Goal: Transaction & Acquisition: Purchase product/service

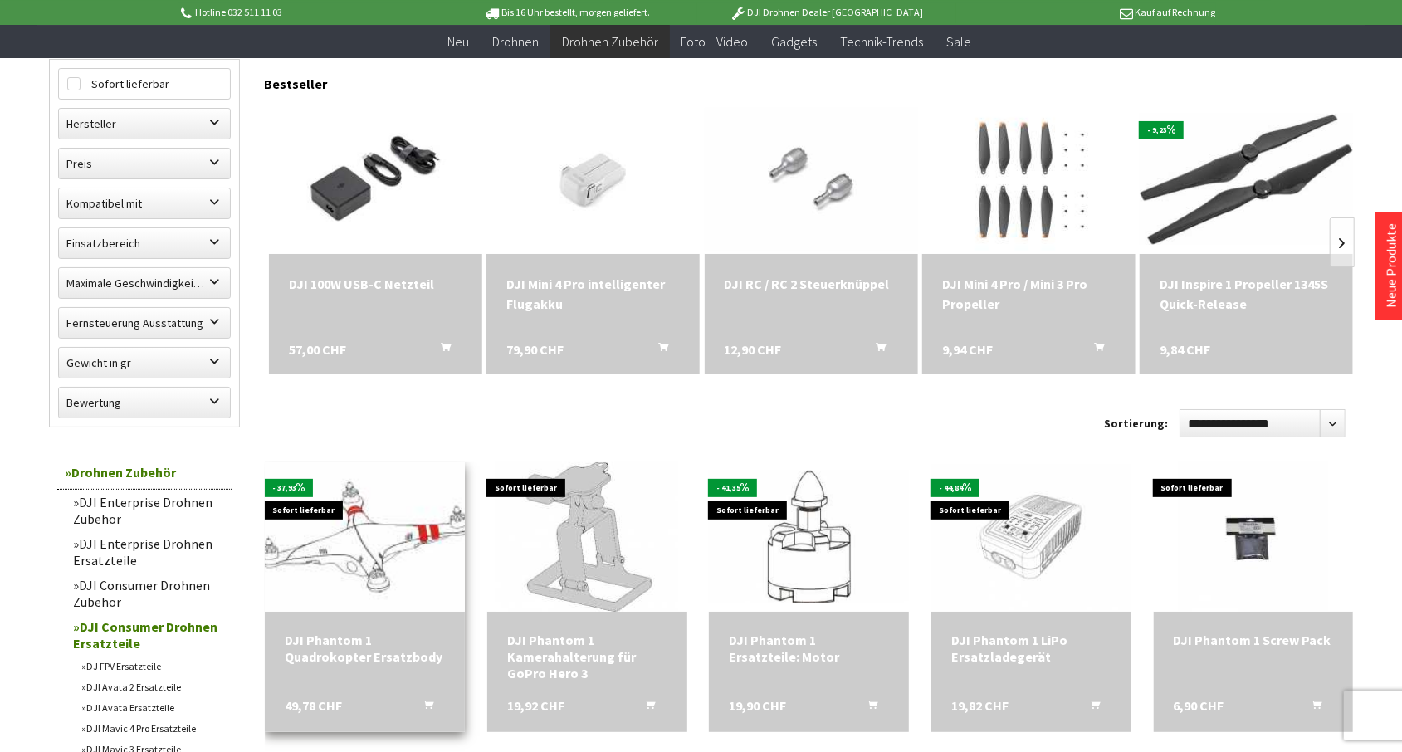
scroll to position [173, 0]
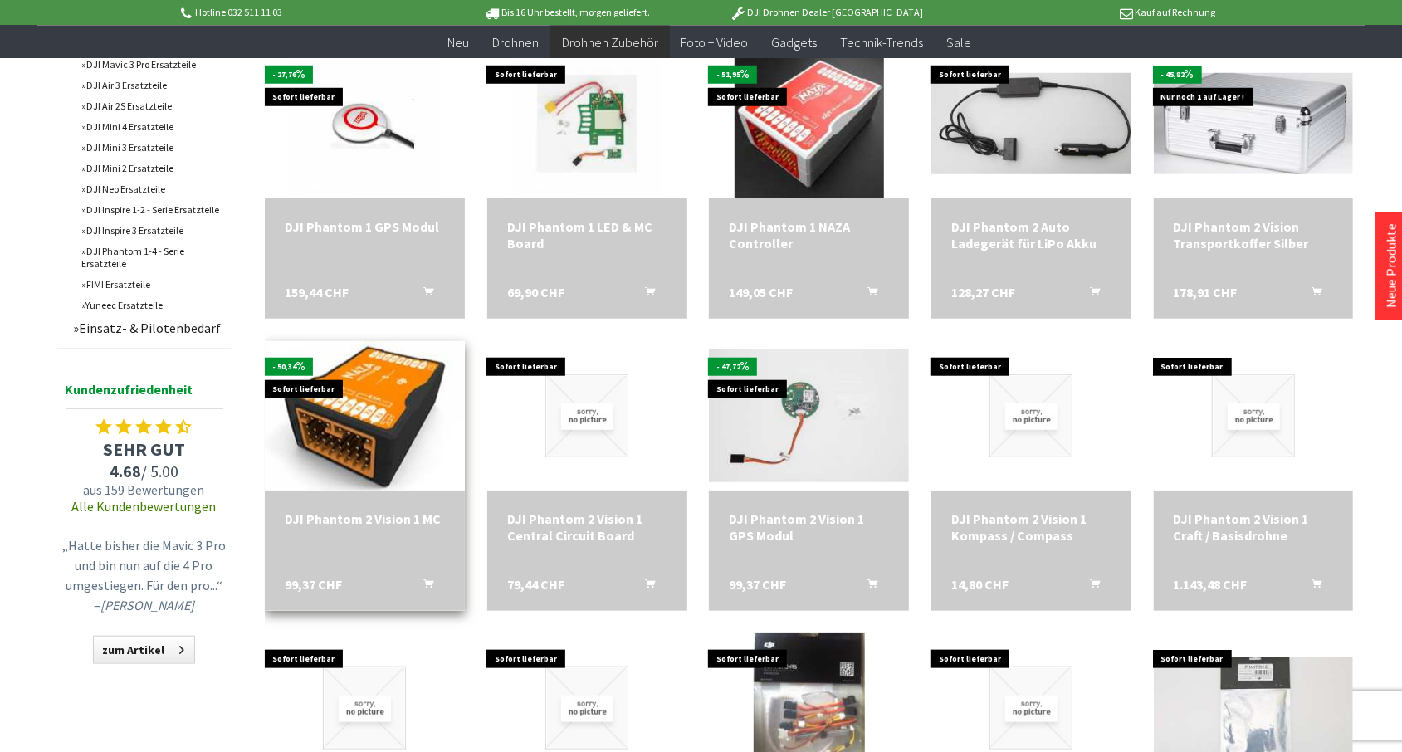
scroll to position [1036, 0]
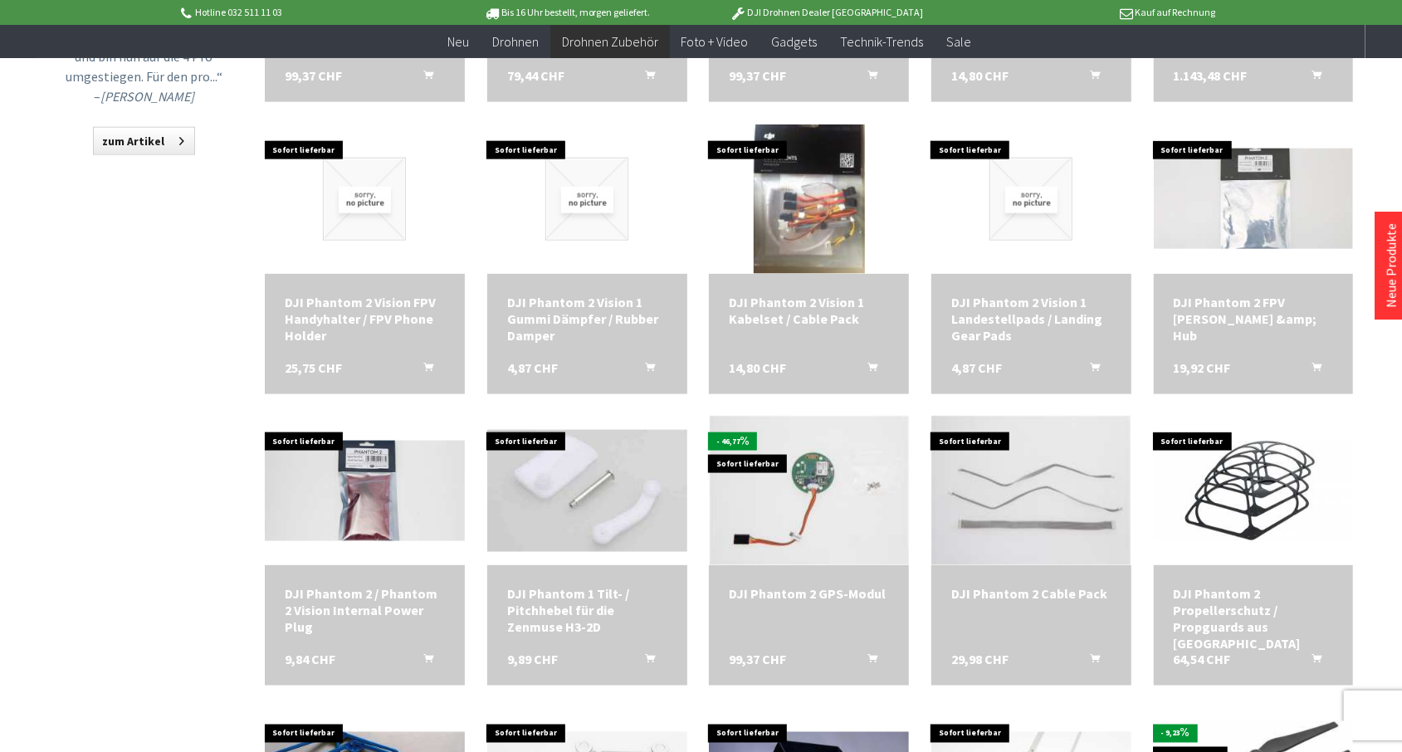
scroll to position [1468, 0]
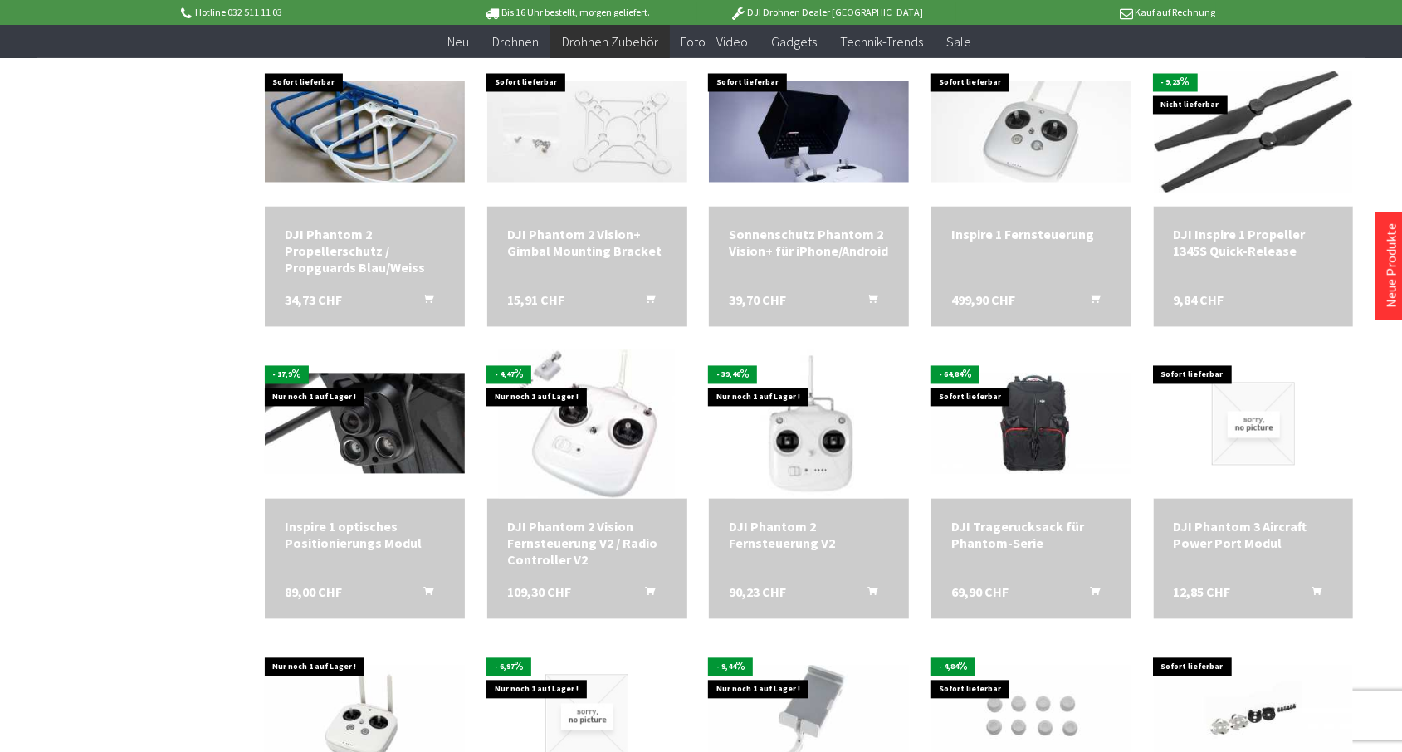
scroll to position [2072, 0]
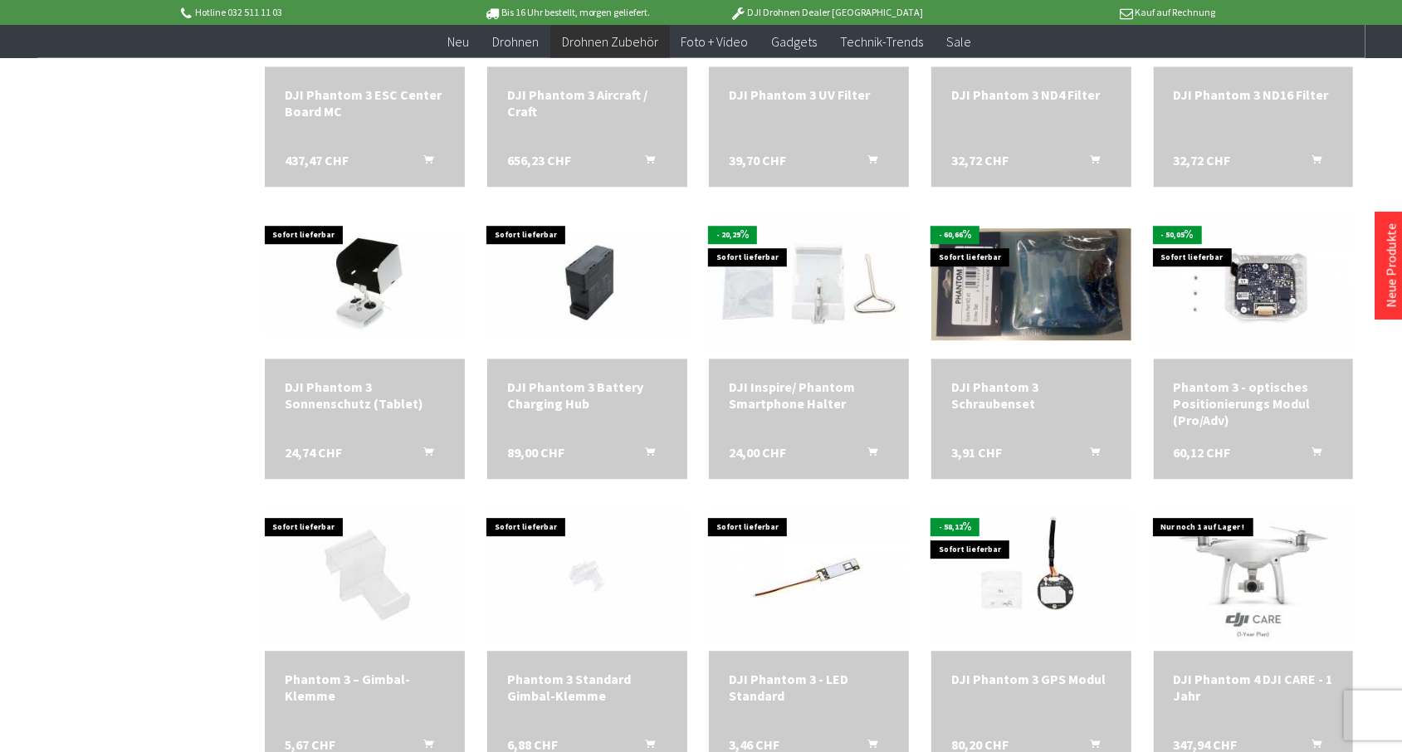
scroll to position [3195, 0]
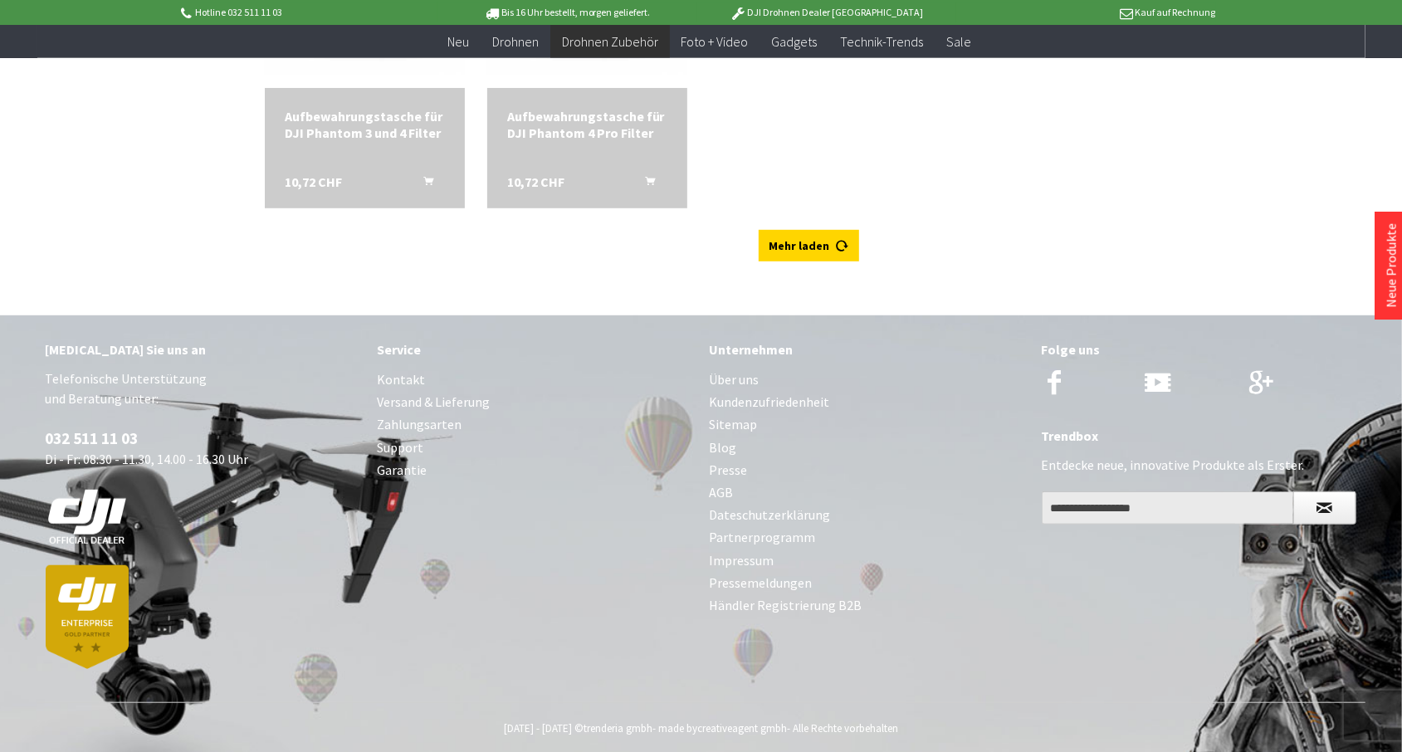
scroll to position [4844, 0]
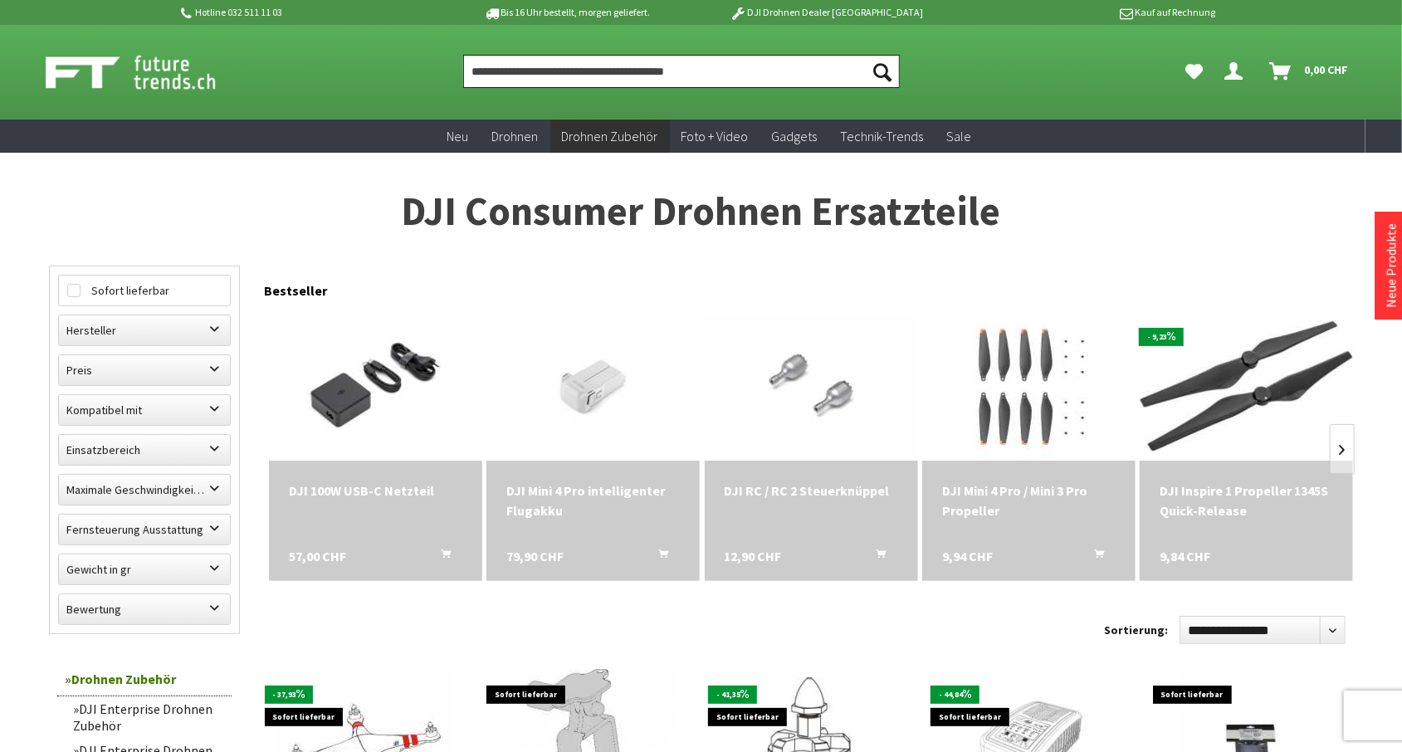
click at [558, 75] on input "Produkt, Marke, Kategorie, EAN, Artikelnummer…" at bounding box center [681, 71] width 437 height 33
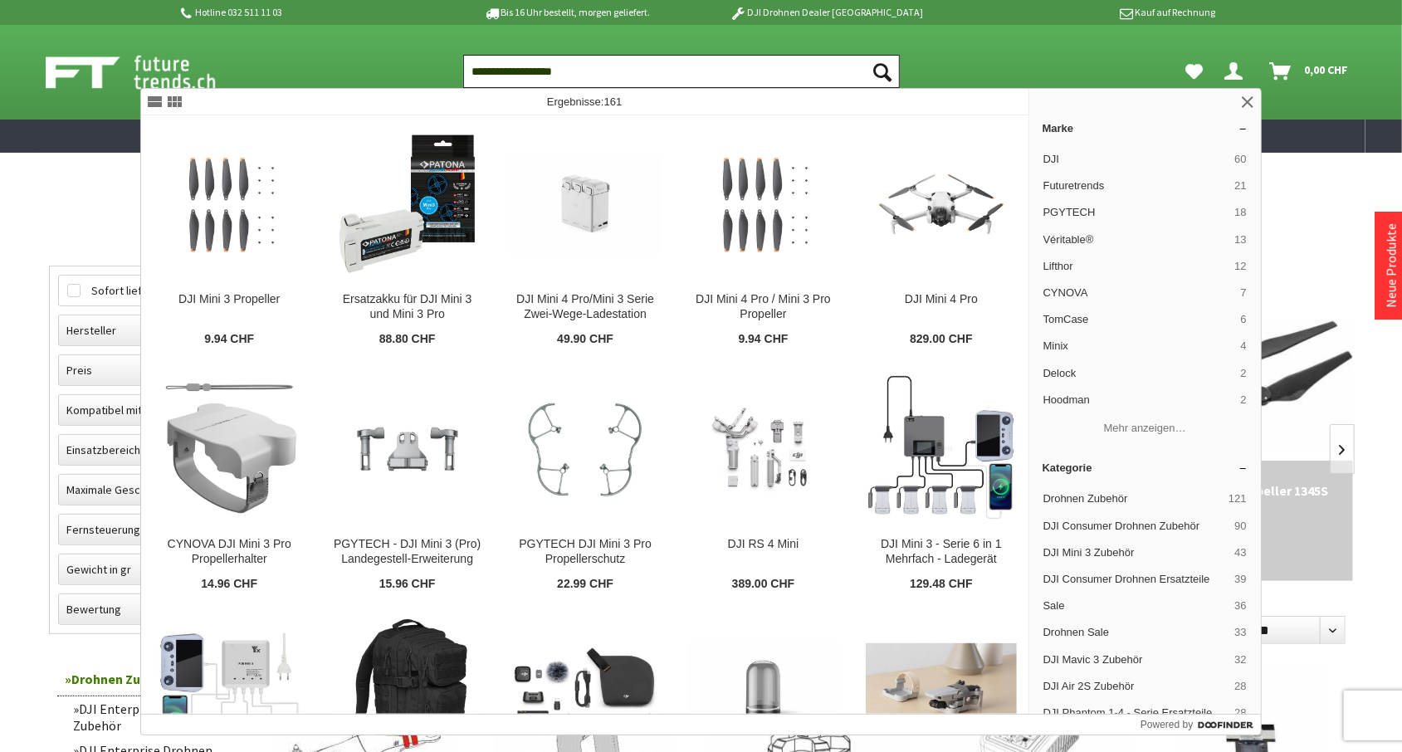
type input "**********"
click at [865, 55] on button "Suchen" at bounding box center [882, 71] width 35 height 33
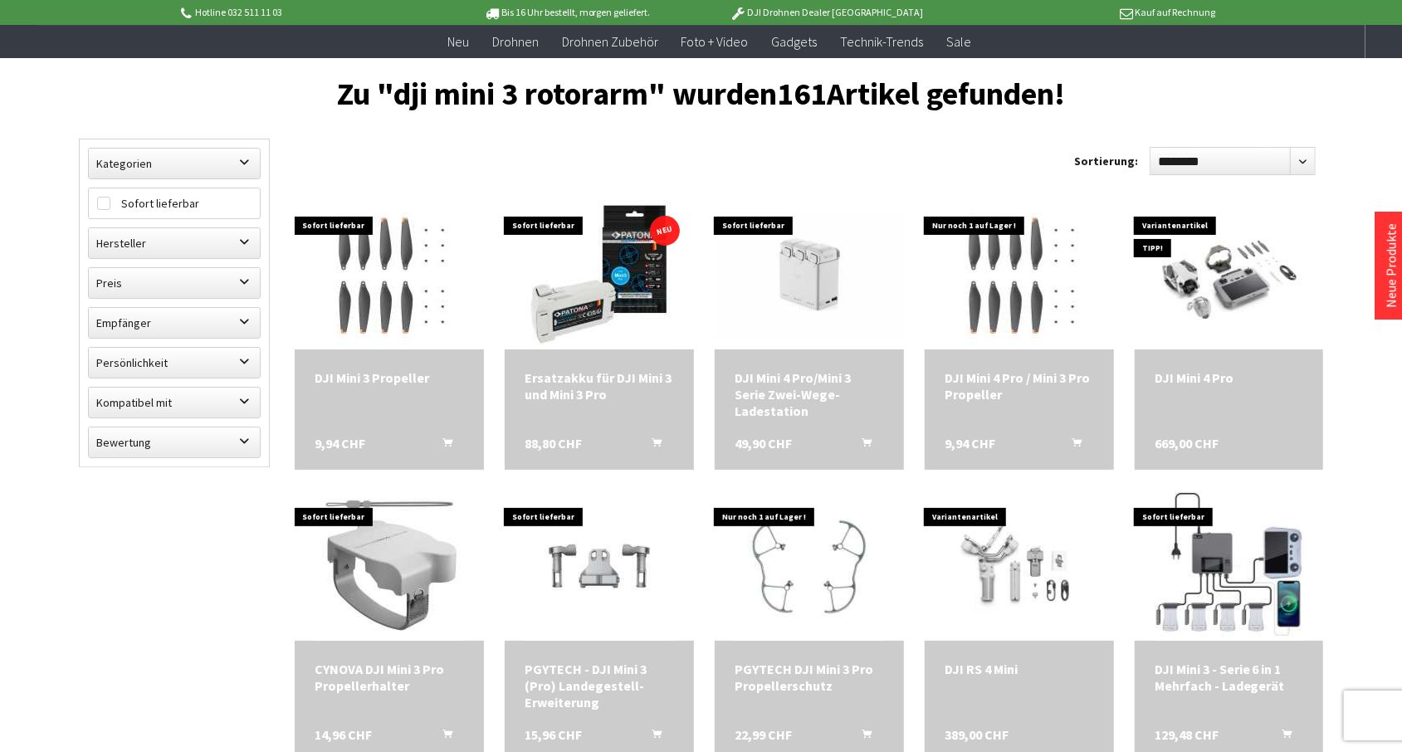
scroll to position [259, 0]
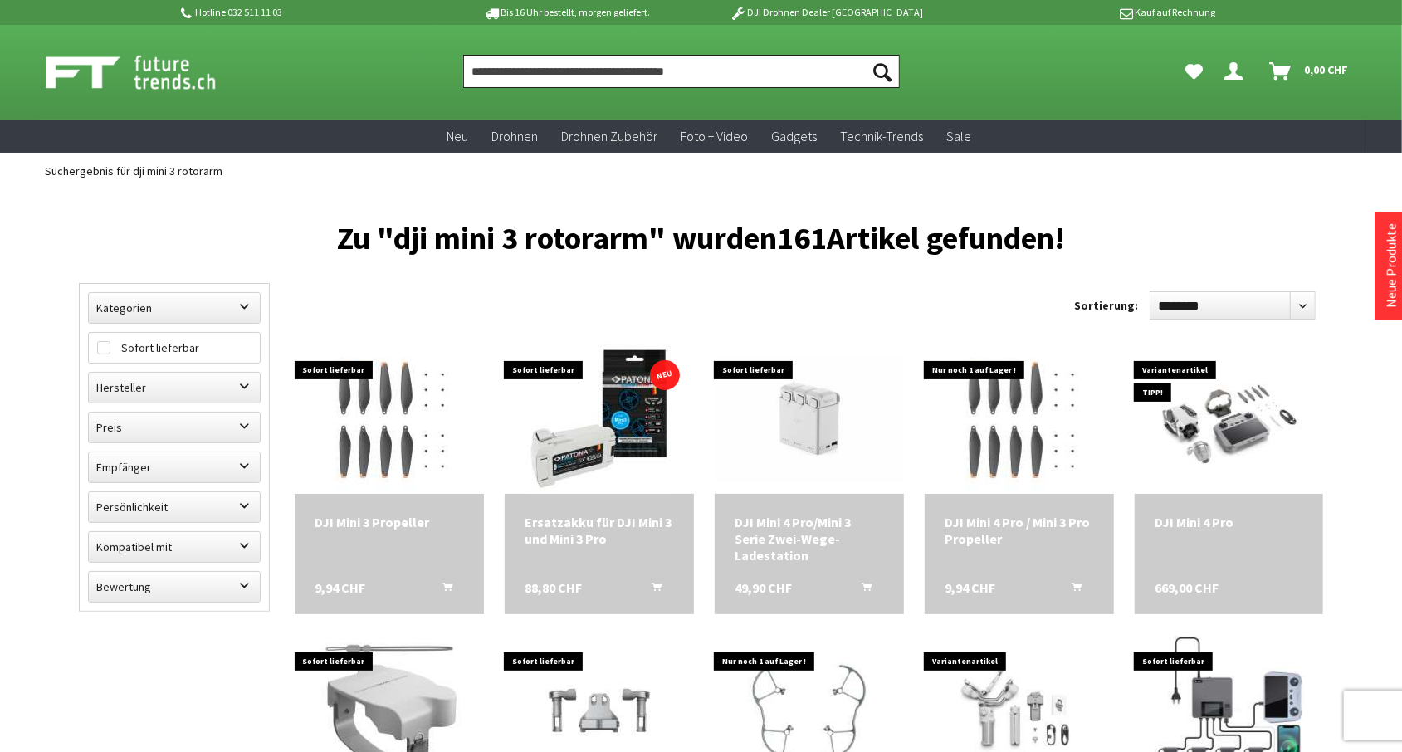
click at [651, 64] on input "Produkt, Marke, Kategorie, EAN, Artikelnummer…" at bounding box center [681, 71] width 437 height 33
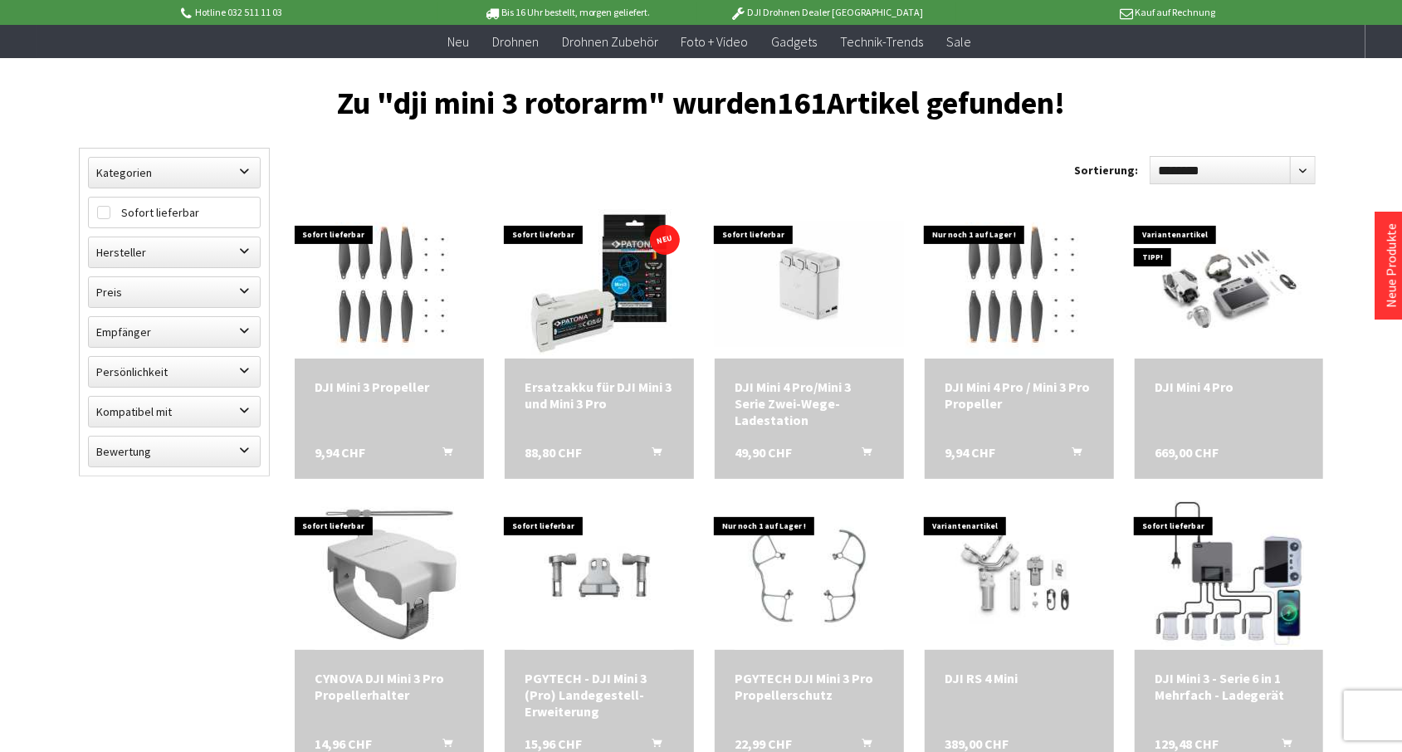
scroll to position [258, 0]
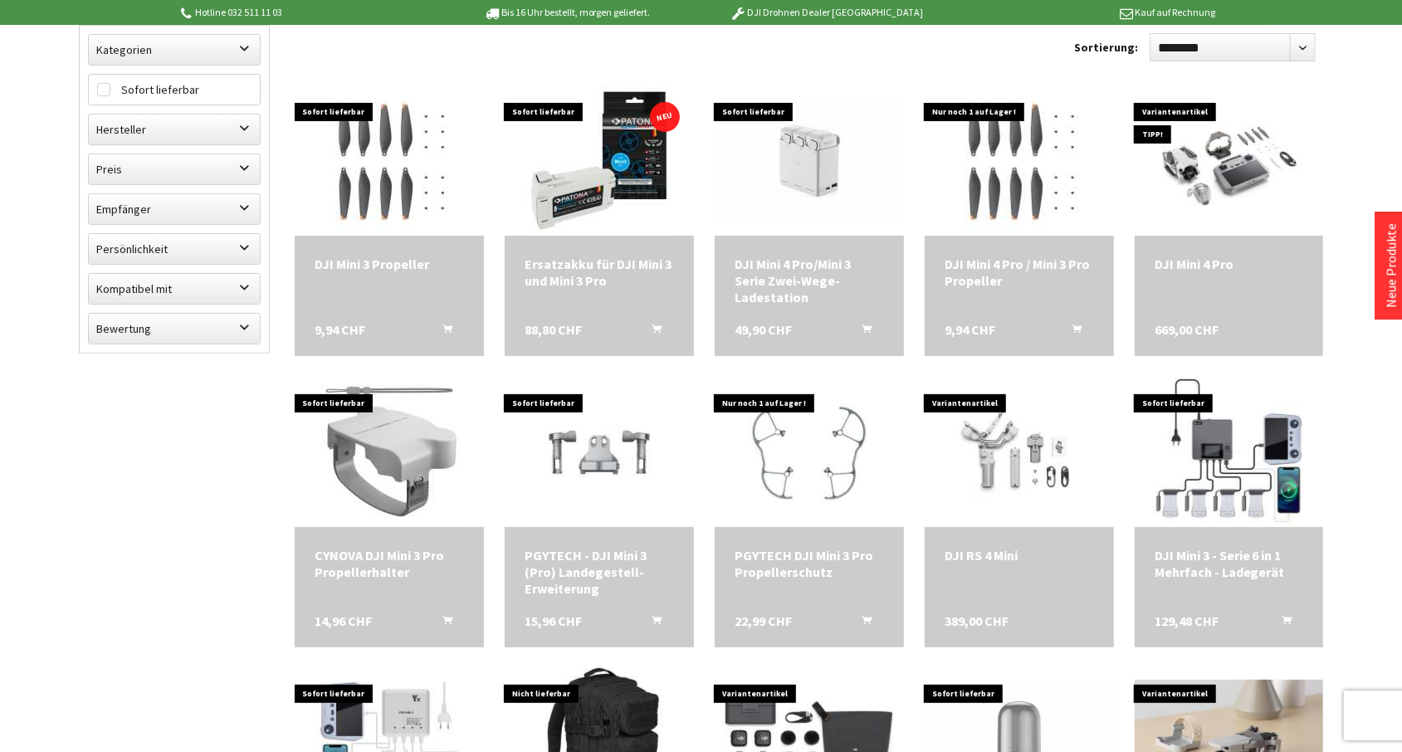
scroll to position [4, 0]
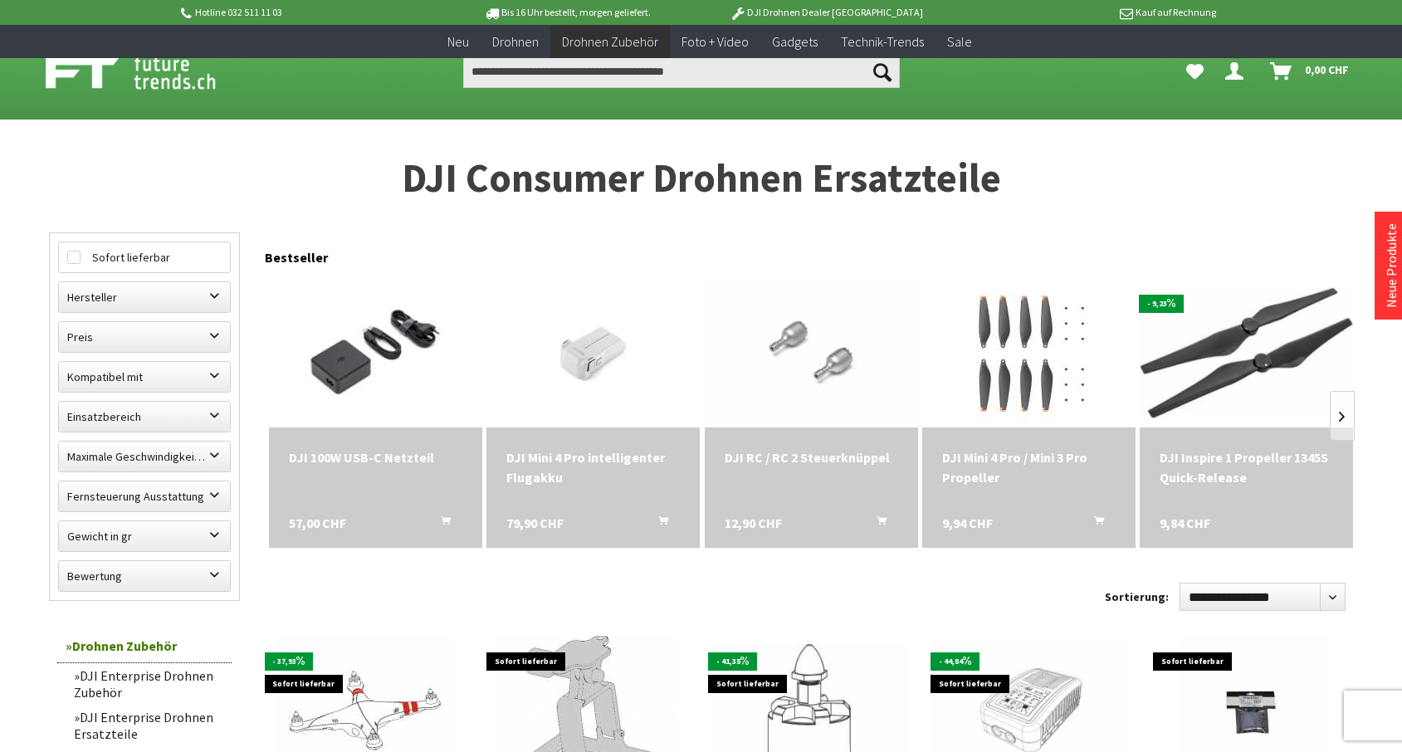
scroll to position [390, 0]
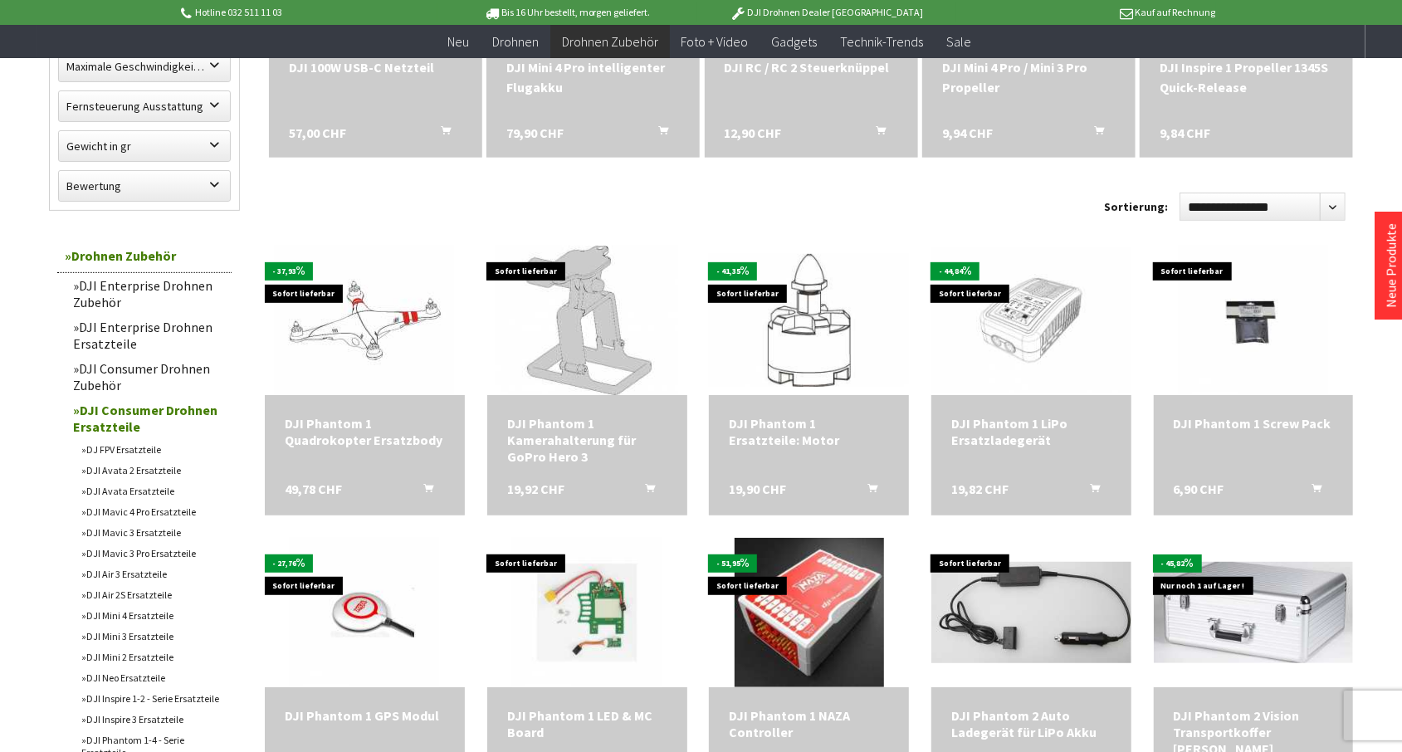
scroll to position [953, 0]
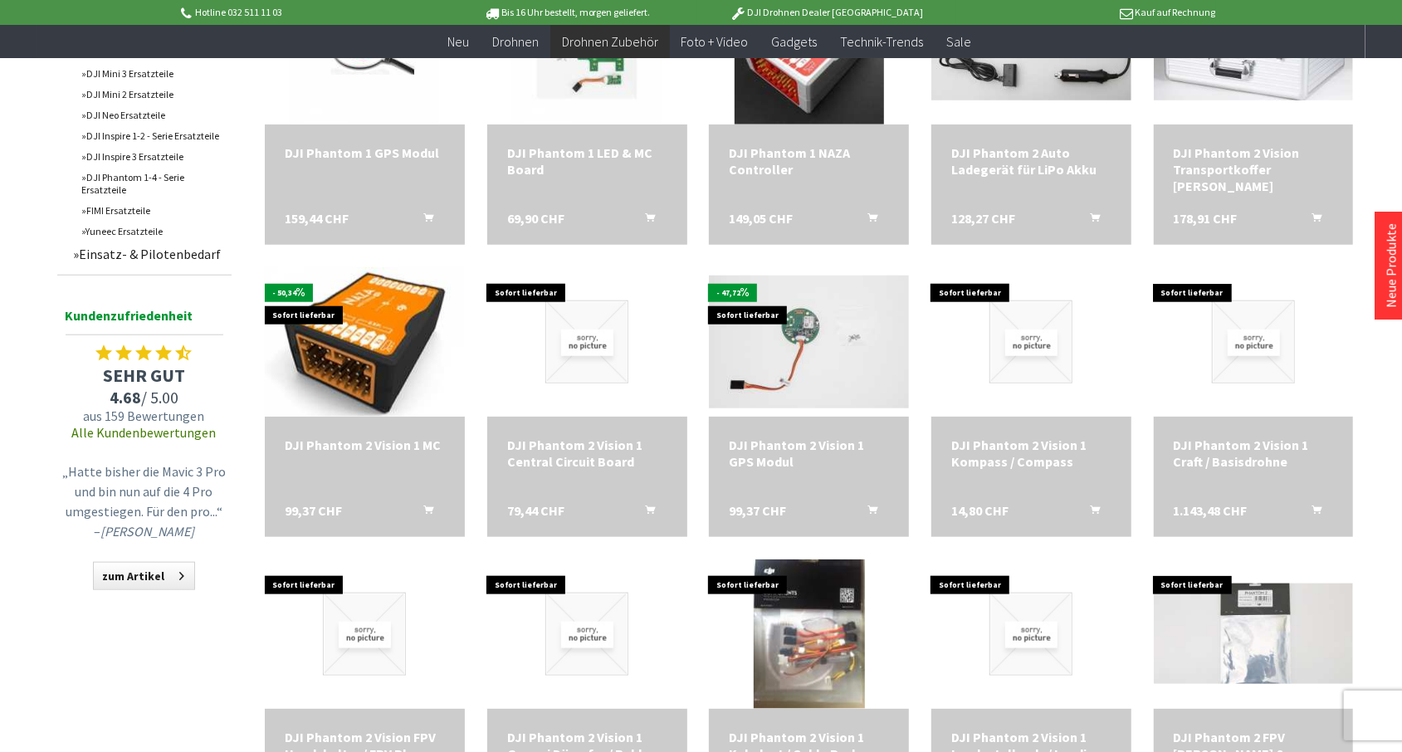
scroll to position [1834, 0]
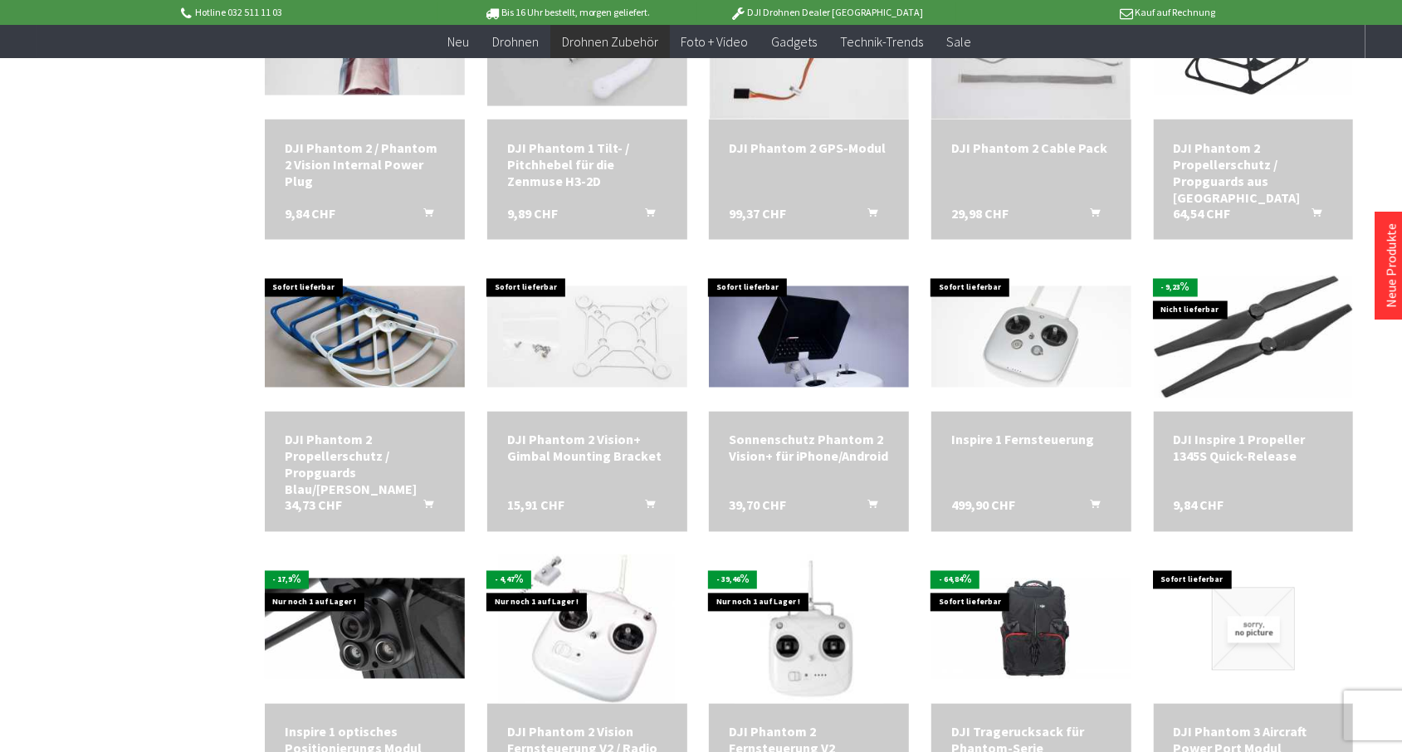
scroll to position [2461, 0]
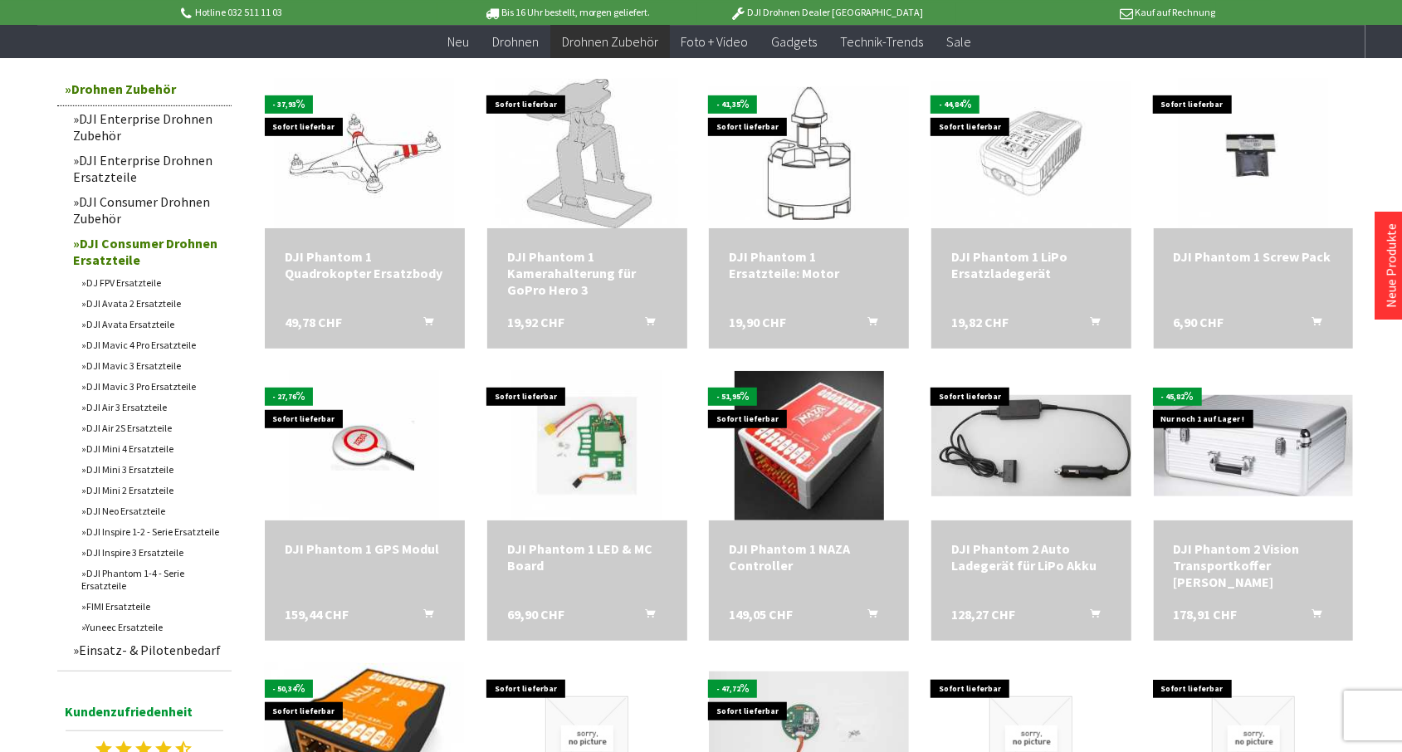
scroll to position [525, 0]
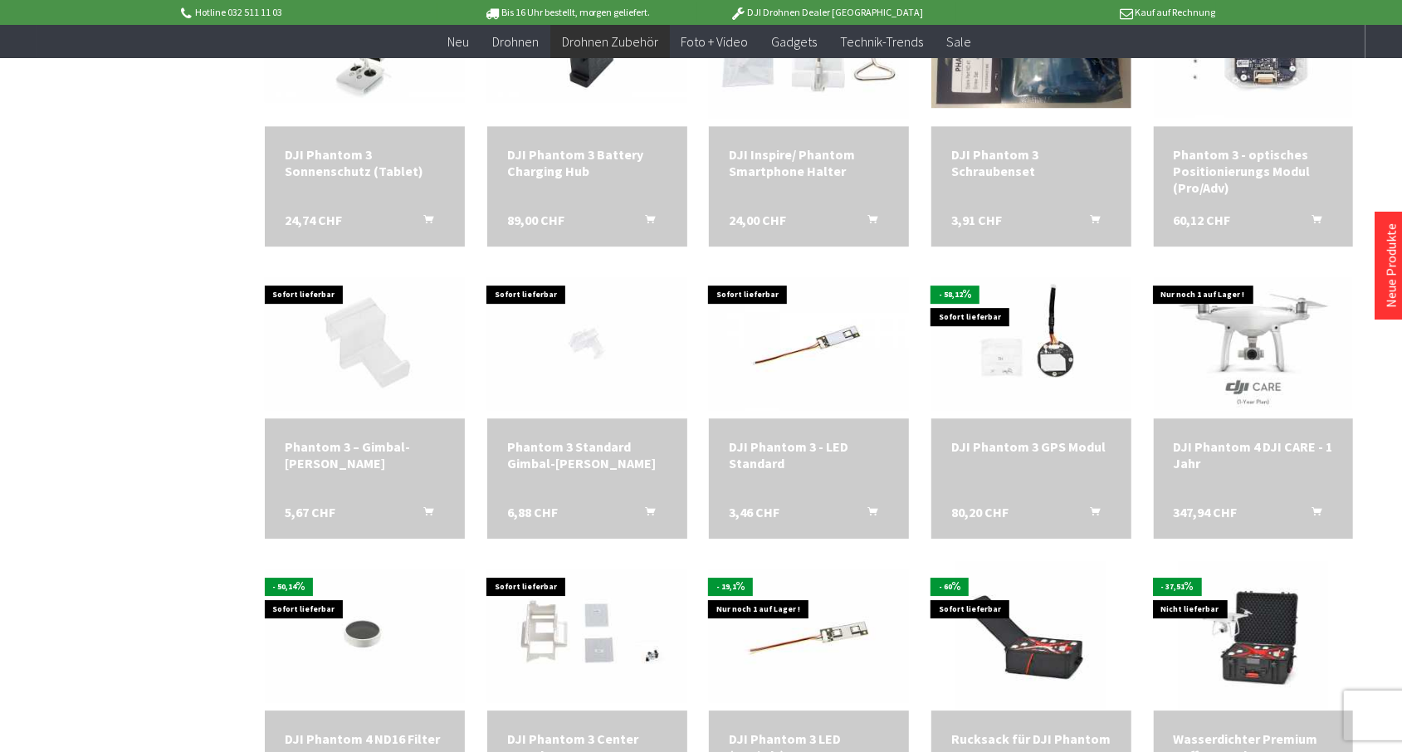
scroll to position [3444, 0]
